Goal: Task Accomplishment & Management: Manage account settings

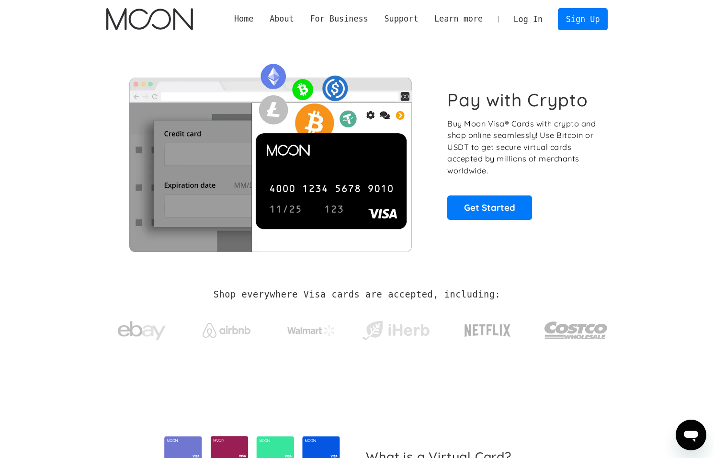
click at [531, 21] on link "Log In" at bounding box center [527, 19] width 45 height 21
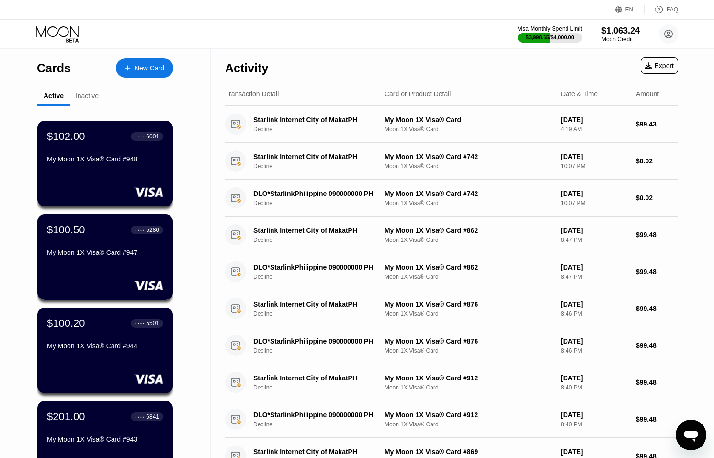
click at [691, 430] on icon "Open messaging window" at bounding box center [690, 434] width 17 height 17
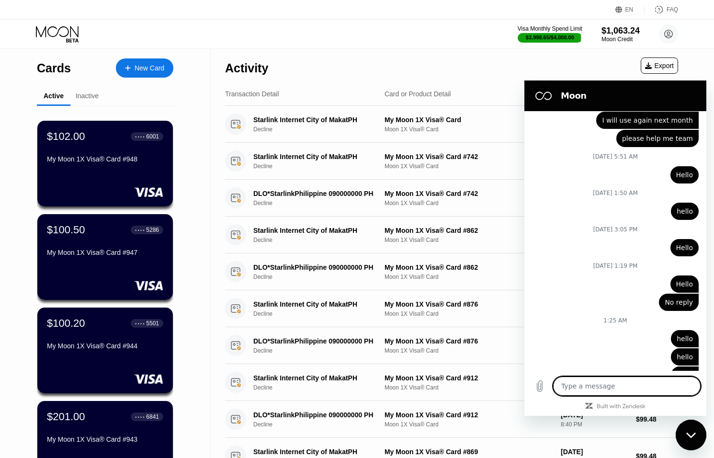
scroll to position [3325, 0]
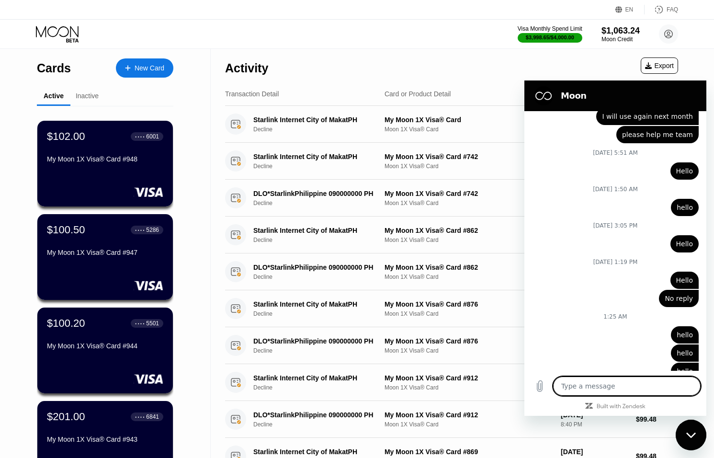
click at [687, 420] on div "Close messaging window" at bounding box center [690, 434] width 29 height 29
type textarea "x"
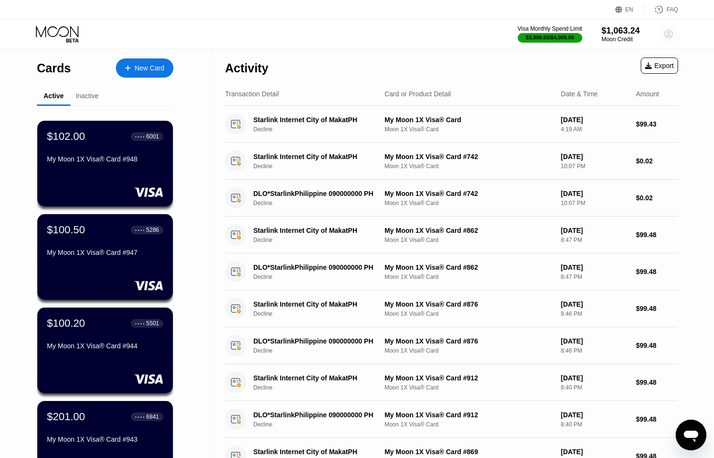
click at [664, 35] on icon at bounding box center [668, 34] width 8 height 8
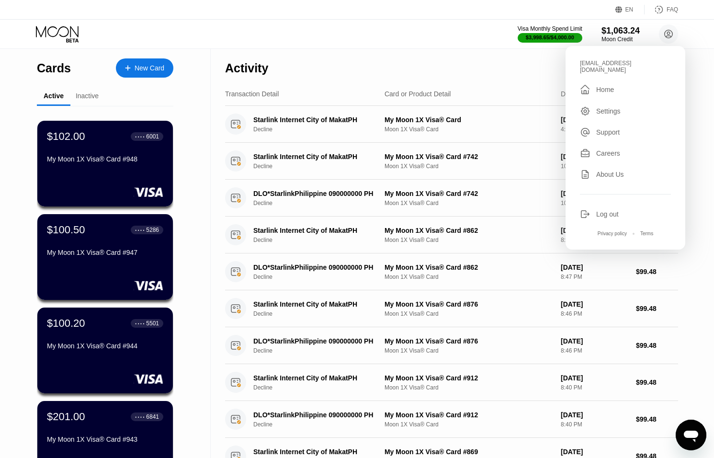
click at [600, 201] on div "[EMAIL_ADDRESS][DOMAIN_NAME]  Home Settings Support Careers About Us Log out P…" at bounding box center [625, 147] width 120 height 203
click at [596, 210] on div "Log out" at bounding box center [607, 214] width 22 height 8
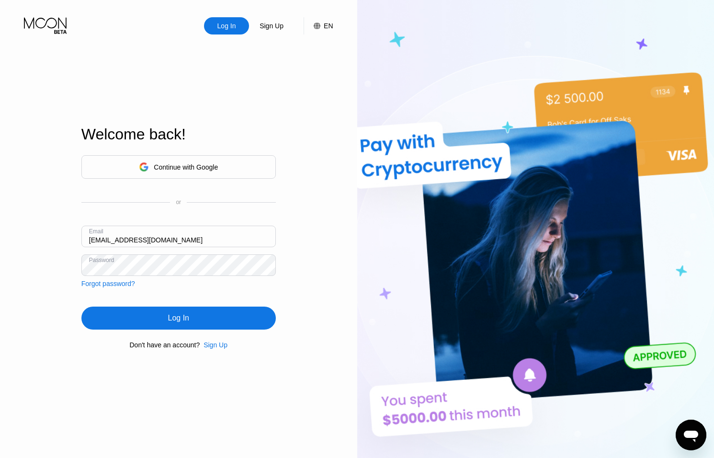
drag, startPoint x: 99, startPoint y: 240, endPoint x: 125, endPoint y: 238, distance: 26.4
click at [99, 240] on input "[EMAIL_ADDRESS][DOMAIN_NAME]" at bounding box center [178, 236] width 194 height 22
type input "thomas@dithailand.com"
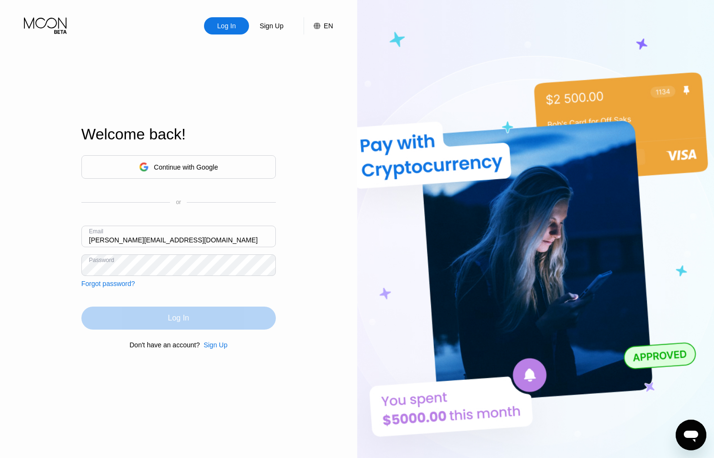
click at [136, 310] on div "Log In" at bounding box center [178, 317] width 194 height 23
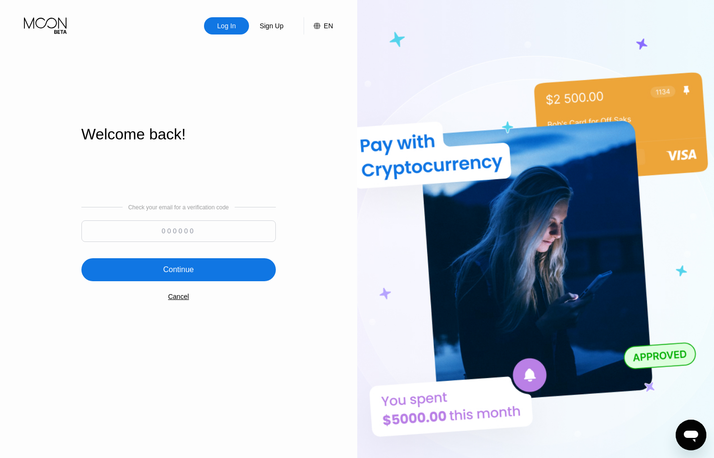
click at [227, 224] on input at bounding box center [178, 231] width 194 height 22
type input "2"
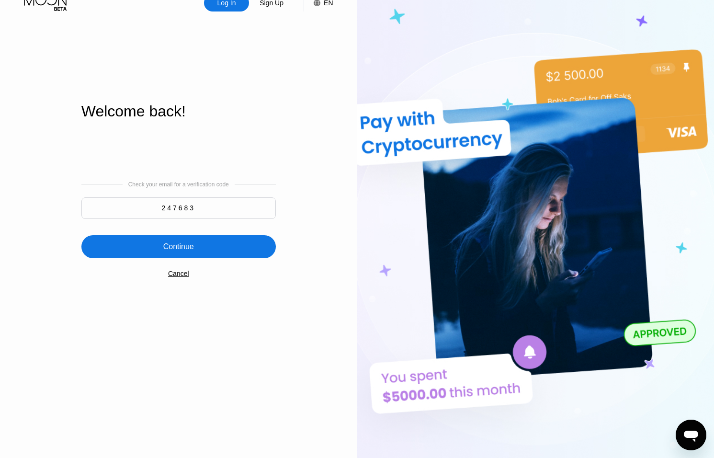
scroll to position [25, 0]
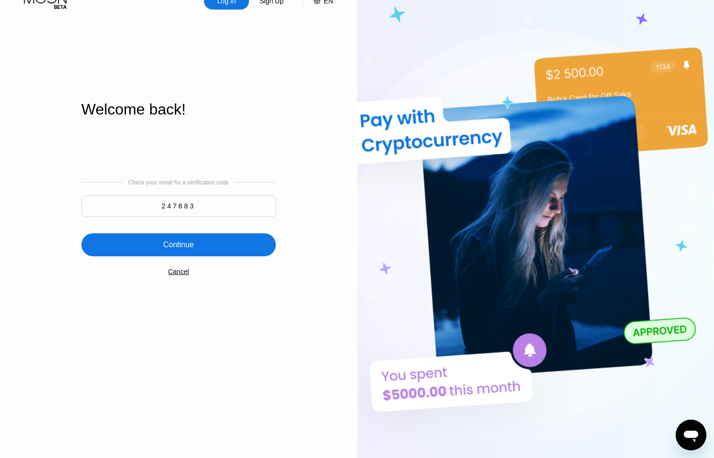
type input "247683"
click at [244, 255] on div "Continue" at bounding box center [178, 244] width 194 height 23
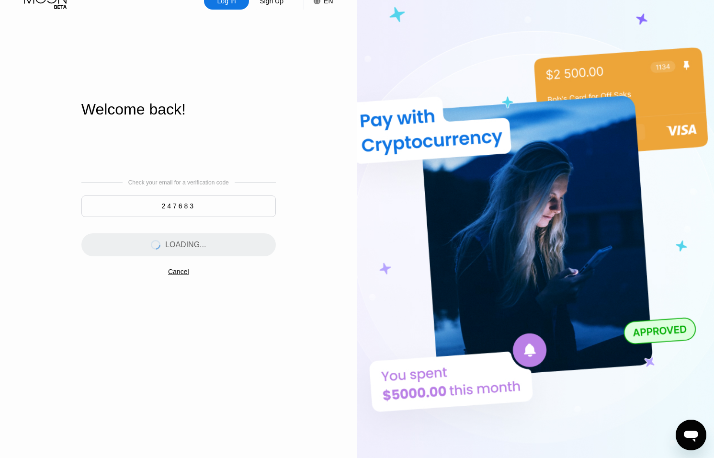
scroll to position [0, 0]
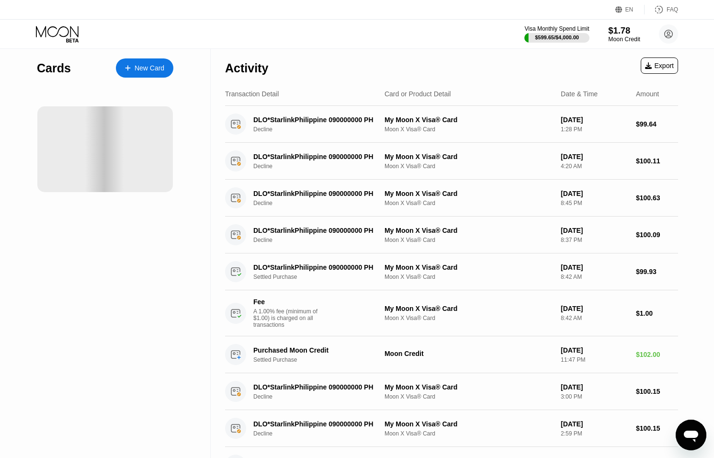
click at [631, 32] on div "$1.78" at bounding box center [624, 30] width 32 height 10
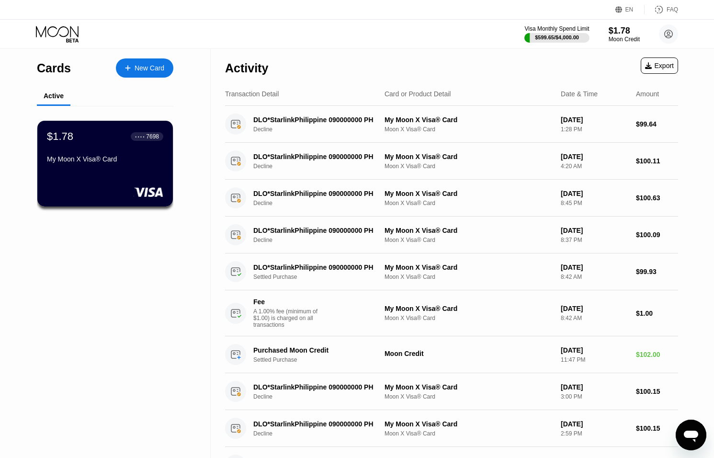
click at [692, 430] on icon "Open messaging window" at bounding box center [690, 435] width 14 height 11
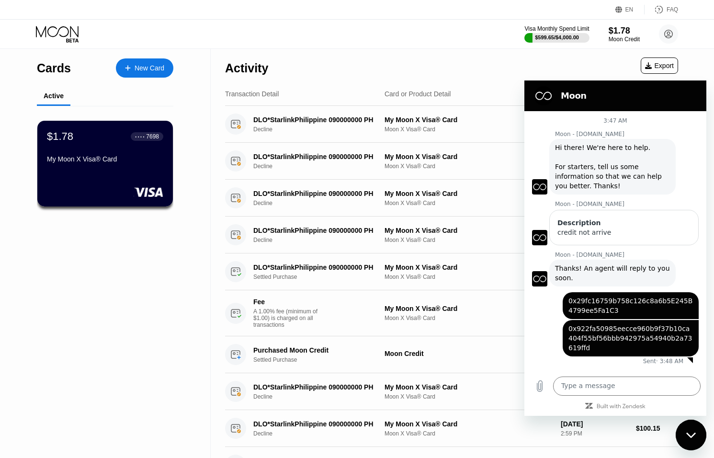
drag, startPoint x: 691, startPoint y: 431, endPoint x: 682, endPoint y: 432, distance: 8.7
click at [691, 432] on icon "Close messaging window" at bounding box center [691, 435] width 10 height 6
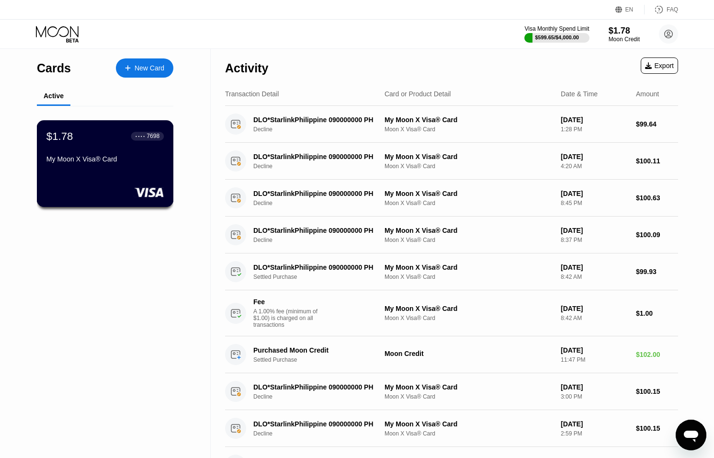
click at [109, 166] on div "My Moon X Visa® Card" at bounding box center [104, 160] width 117 height 11
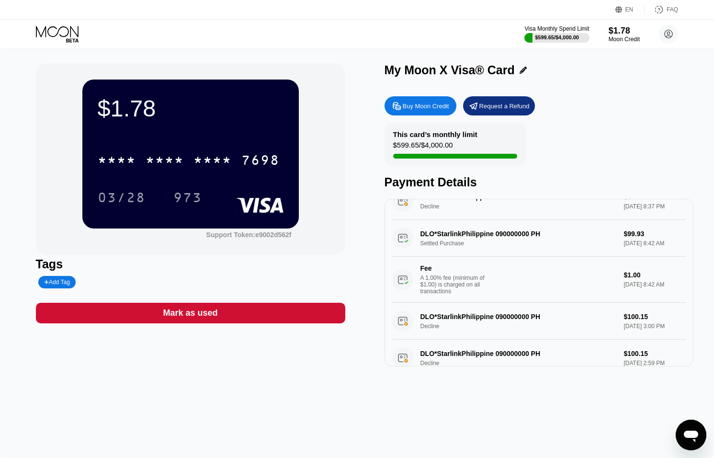
scroll to position [483, 0]
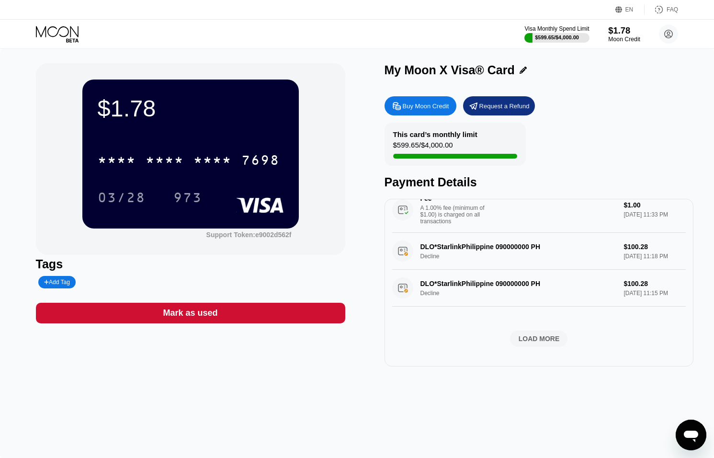
click at [617, 39] on div "Moon Credit" at bounding box center [624, 39] width 32 height 7
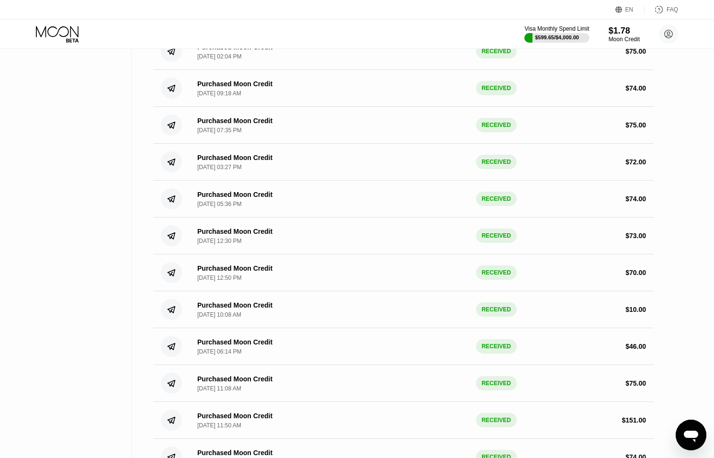
scroll to position [2435, 0]
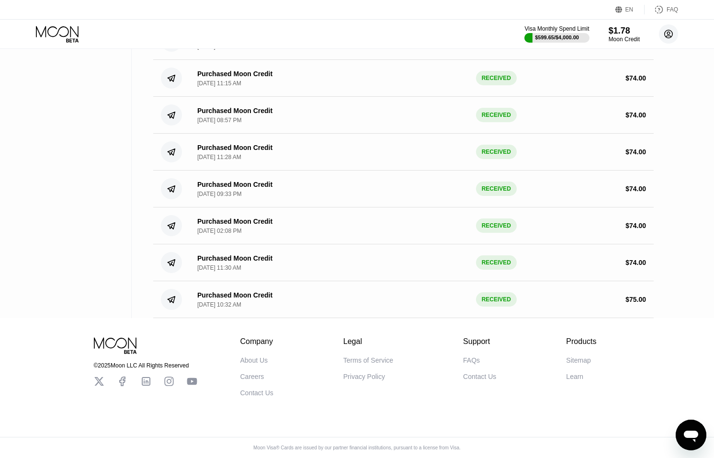
click at [669, 35] on icon at bounding box center [668, 33] width 19 height 19
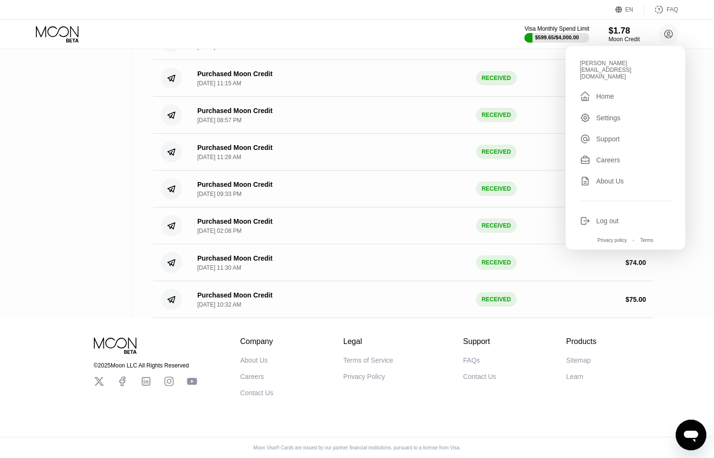
scroll to position [2432, 0]
click at [600, 215] on div "Log out" at bounding box center [625, 220] width 91 height 11
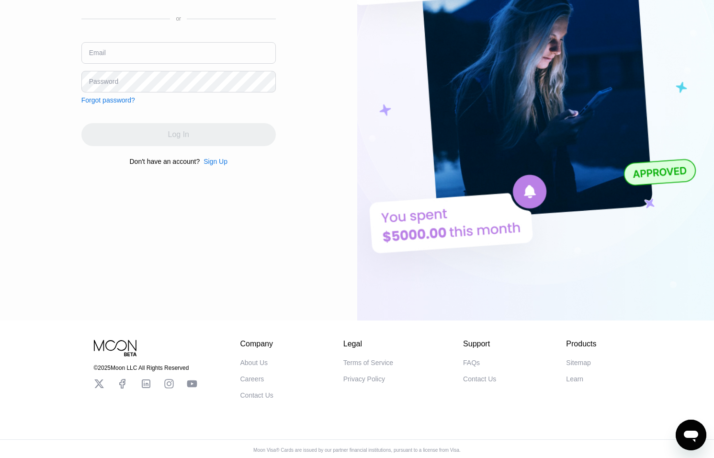
scroll to position [187, 0]
